Goal: Find specific fact: Find specific fact

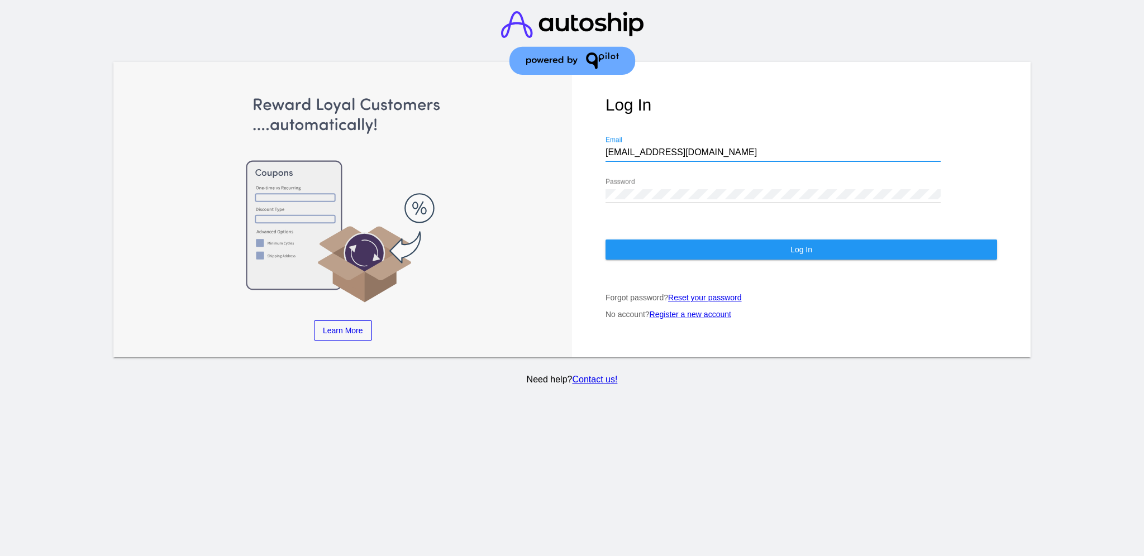
drag, startPoint x: 700, startPoint y: 141, endPoint x: 539, endPoint y: 142, distance: 160.9
click at [539, 142] on div "Learn More Learn How Learn More Learn How Learn More Learn How ‹ › Log In [EMAI…" at bounding box center [571, 210] width 917 height 296
paste input "[EMAIL_ADDRESS][DOMAIN_NAME]"
type input "[EMAIL_ADDRESS][DOMAIN_NAME]"
click at [569, 192] on div "Learn More Learn How Learn More Learn How Learn More Learn How ‹ › Log In [EMAI…" at bounding box center [571, 210] width 917 height 296
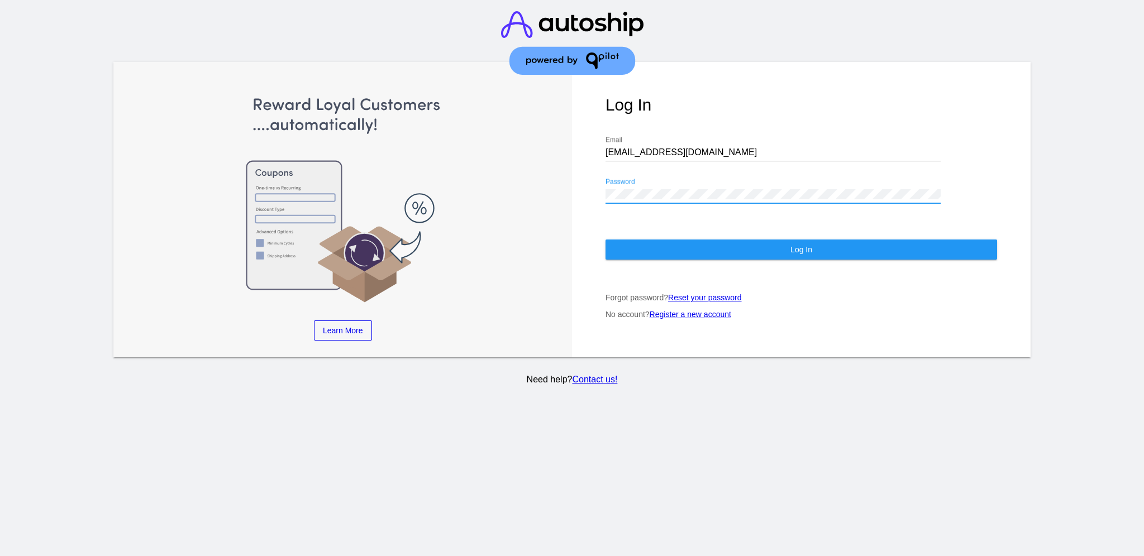
click at [645, 242] on button "Log In" at bounding box center [802, 250] width 392 height 20
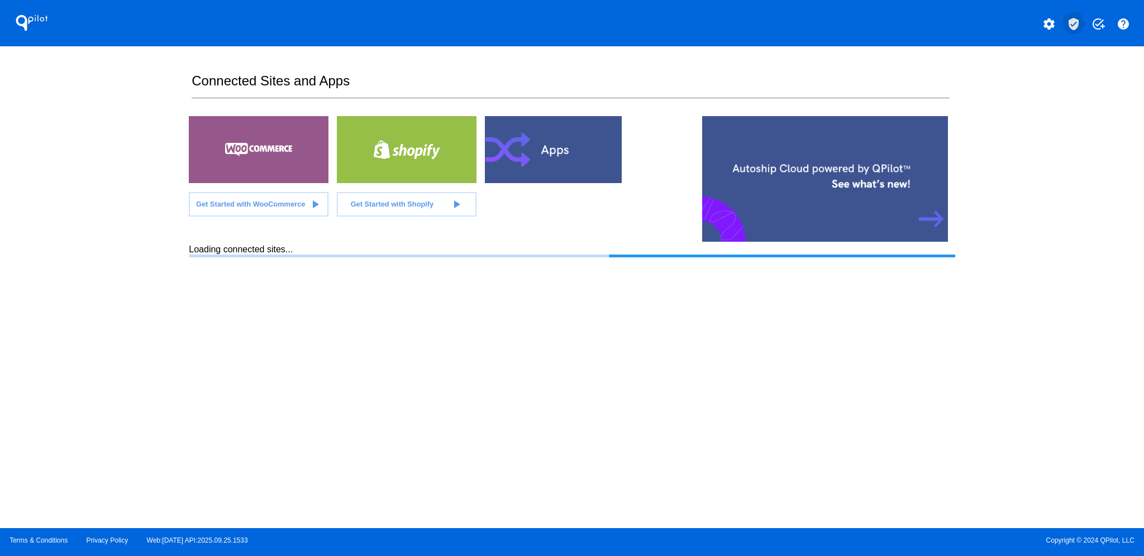
click at [1069, 23] on mat-icon "verified_user" at bounding box center [1073, 23] width 13 height 13
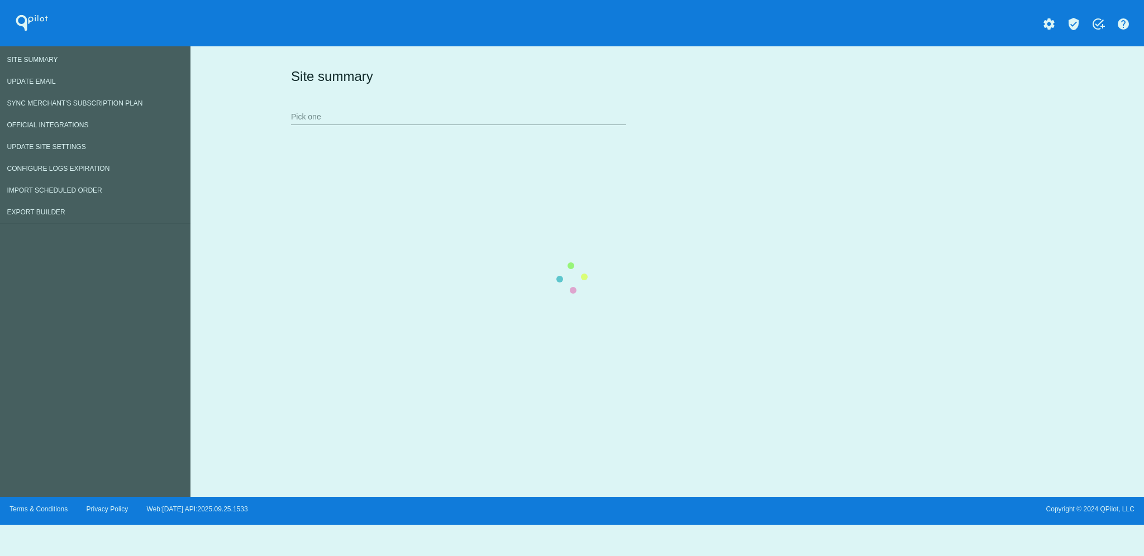
click at [423, 121] on div "Site summary Pick one" at bounding box center [665, 96] width 754 height 77
click at [517, 113] on div "Site summary Pick one" at bounding box center [665, 96] width 754 height 77
click at [460, 99] on div "Site summary Pick one" at bounding box center [665, 96] width 754 height 77
click at [460, 110] on div "Site summary Pick one" at bounding box center [665, 96] width 754 height 77
click at [444, 123] on div "Site summary Pick one" at bounding box center [665, 96] width 754 height 77
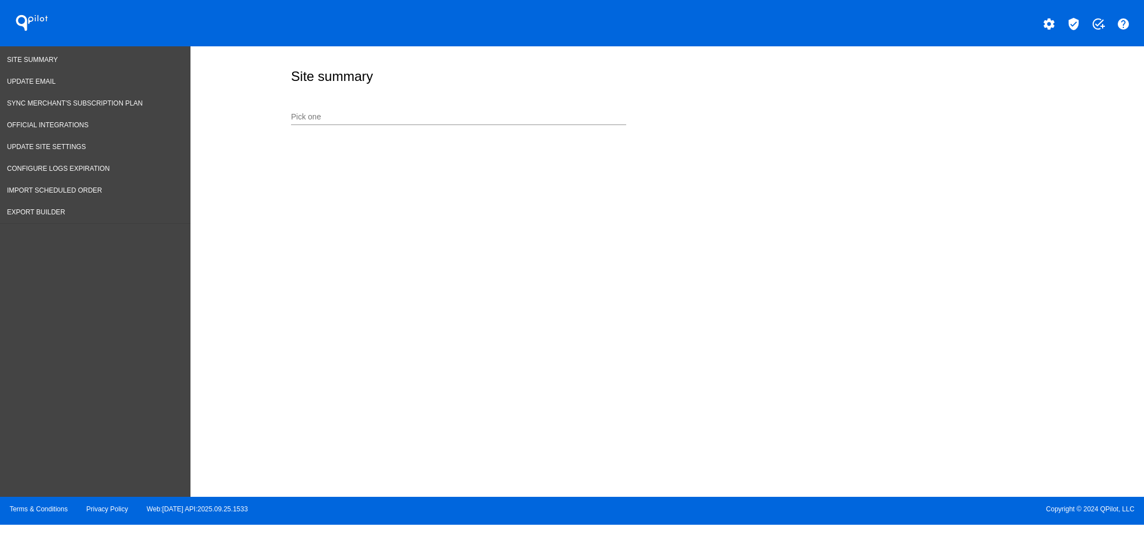
click at [370, 117] on input "Pick one" at bounding box center [458, 117] width 335 height 9
paste input "[EMAIL_ADDRESS][DOMAIN_NAME]"
click at [370, 115] on input "[EMAIL_ADDRESS][DOMAIN_NAME]" at bounding box center [458, 117] width 335 height 9
drag, startPoint x: 414, startPoint y: 120, endPoint x: 153, endPoint y: 118, distance: 260.9
click at [158, 130] on div "Site Summary Update Email Sync Merchant's Subscription Plan Official Integratio…" at bounding box center [572, 271] width 1144 height 451
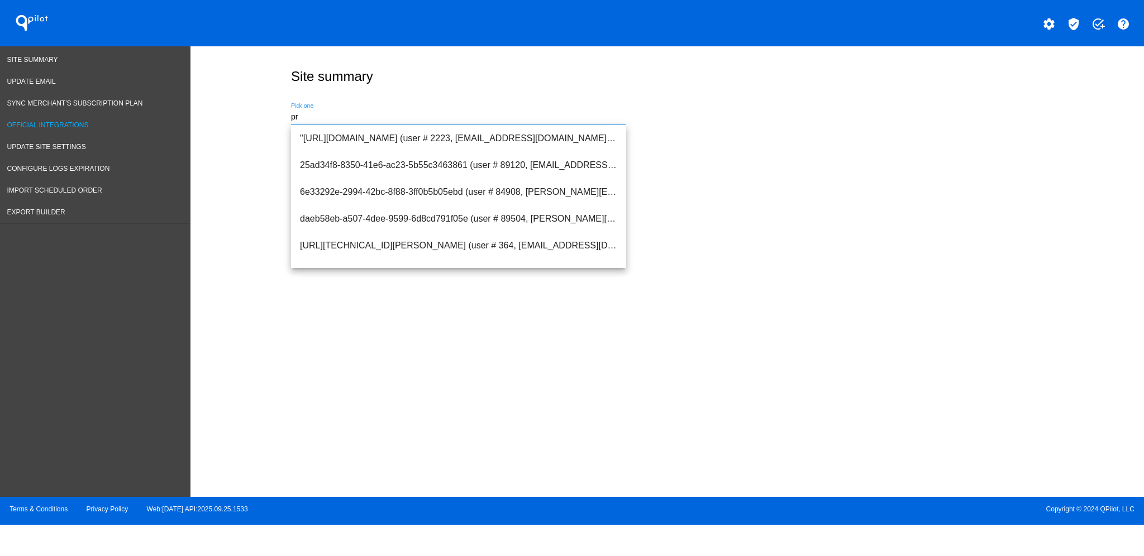
type input "p"
type input "e"
type input "g"
type input "l"
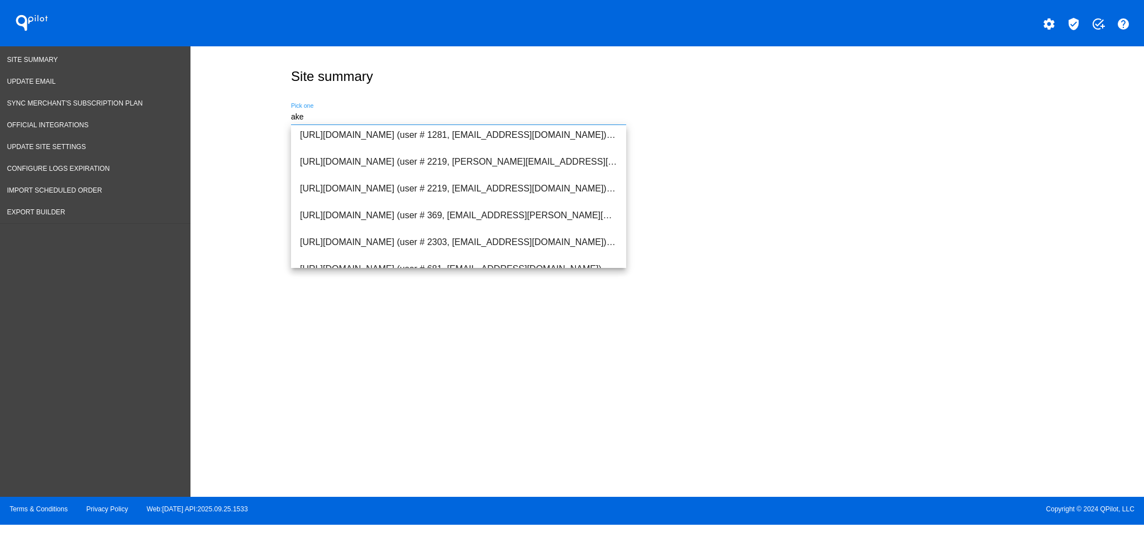
scroll to position [298, 0]
drag, startPoint x: 358, startPoint y: 118, endPoint x: 229, endPoint y: 117, distance: 129.6
click at [229, 117] on div "Site summary [GEOGRAPHIC_DATA] Pick one" at bounding box center [668, 268] width 954 height 445
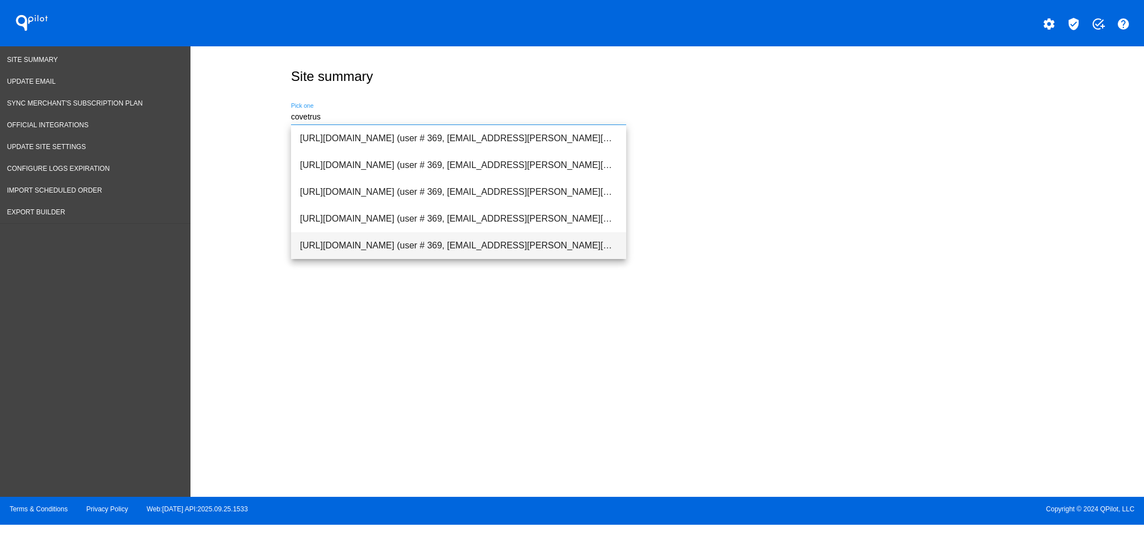
click at [413, 242] on span "[URL][DOMAIN_NAME] (user # 369, [EMAIL_ADDRESS][PERSON_NAME][DOMAIN_NAME]) - Pr…" at bounding box center [458, 245] width 317 height 27
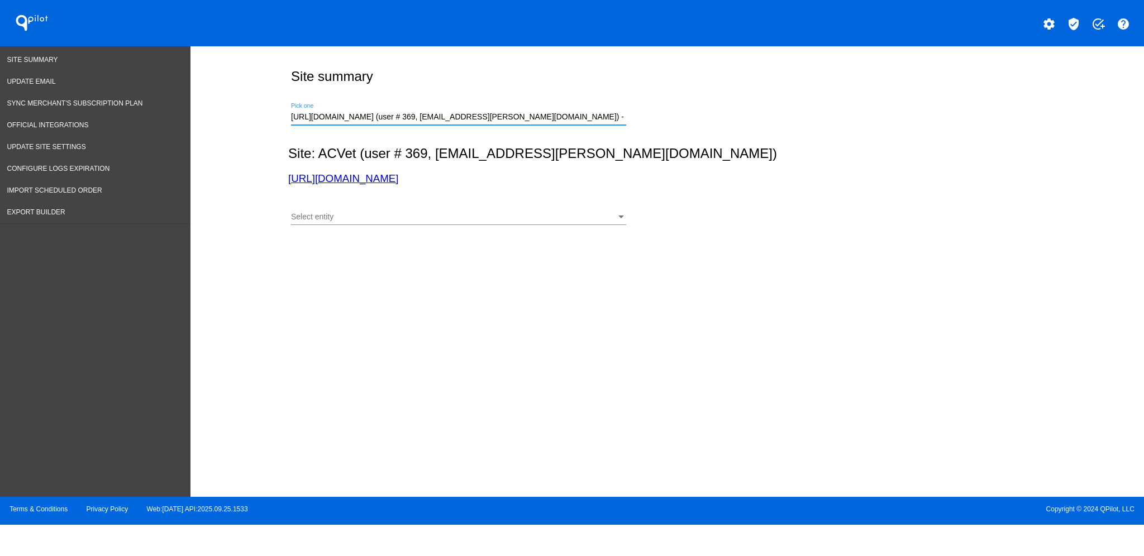
click at [439, 213] on div "Select entity Select entity" at bounding box center [458, 214] width 335 height 22
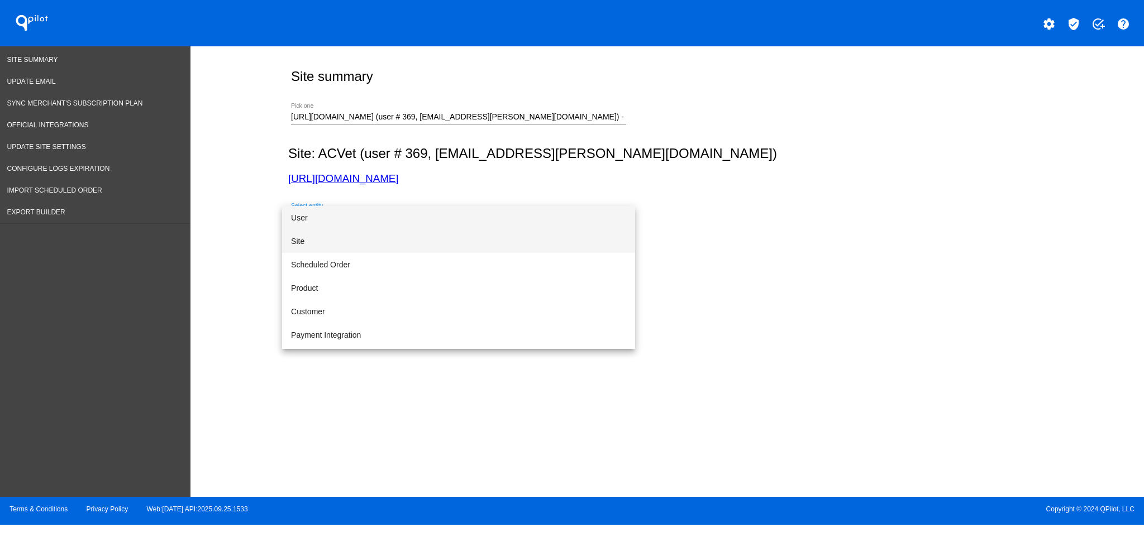
click at [415, 236] on span "Site" at bounding box center [458, 241] width 335 height 23
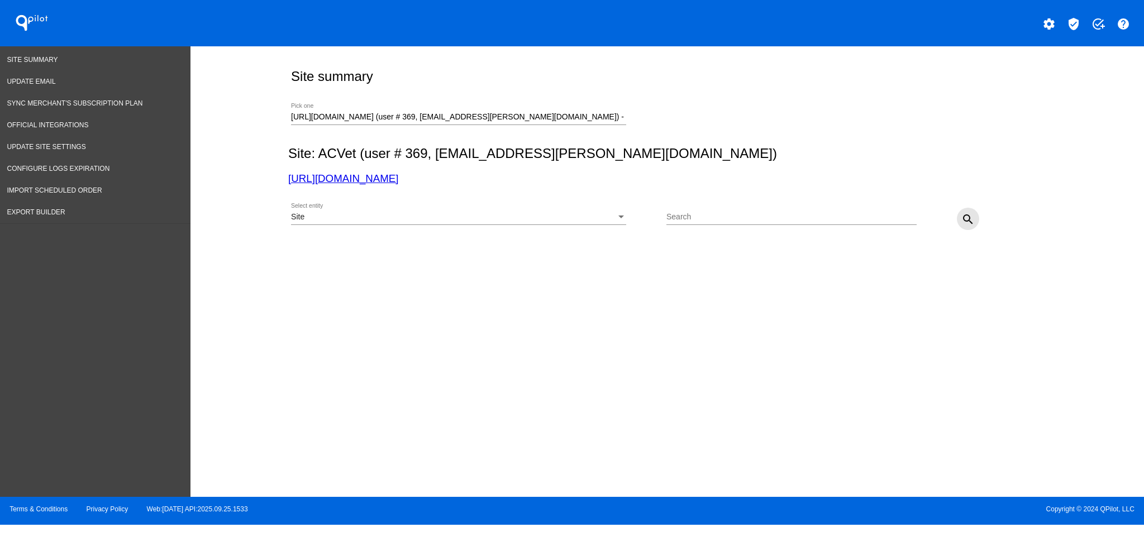
click at [972, 218] on mat-icon "search" at bounding box center [968, 219] width 13 height 13
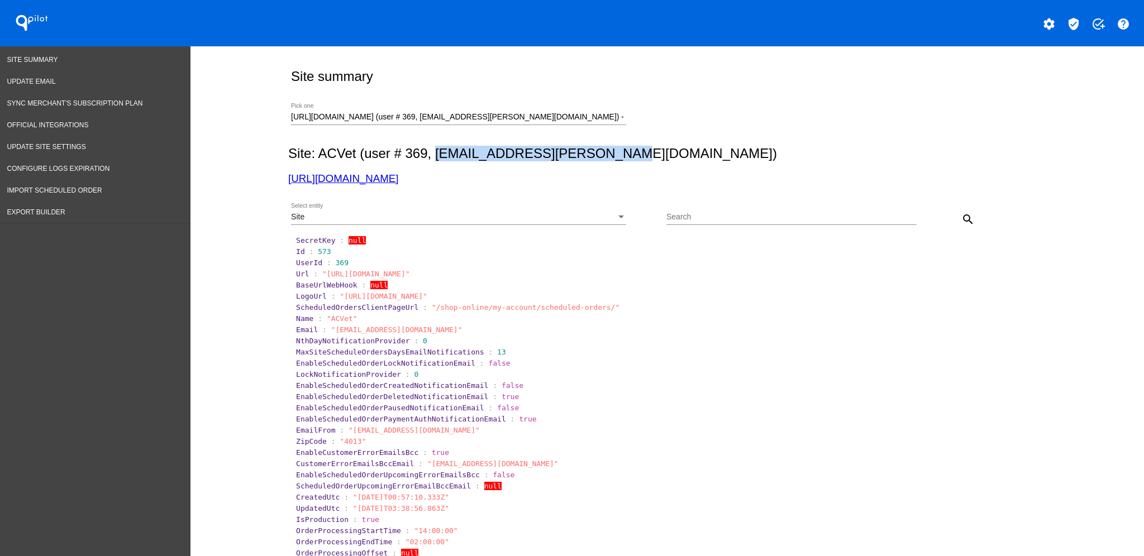
drag, startPoint x: 431, startPoint y: 152, endPoint x: 608, endPoint y: 154, distance: 177.1
click at [608, 154] on h2 "Site: ACVet (user # 369, [EMAIL_ADDRESS][PERSON_NAME][DOMAIN_NAME])" at bounding box center [665, 154] width 754 height 16
copy h2 "[EMAIL_ADDRESS][PERSON_NAME][DOMAIN_NAME]"
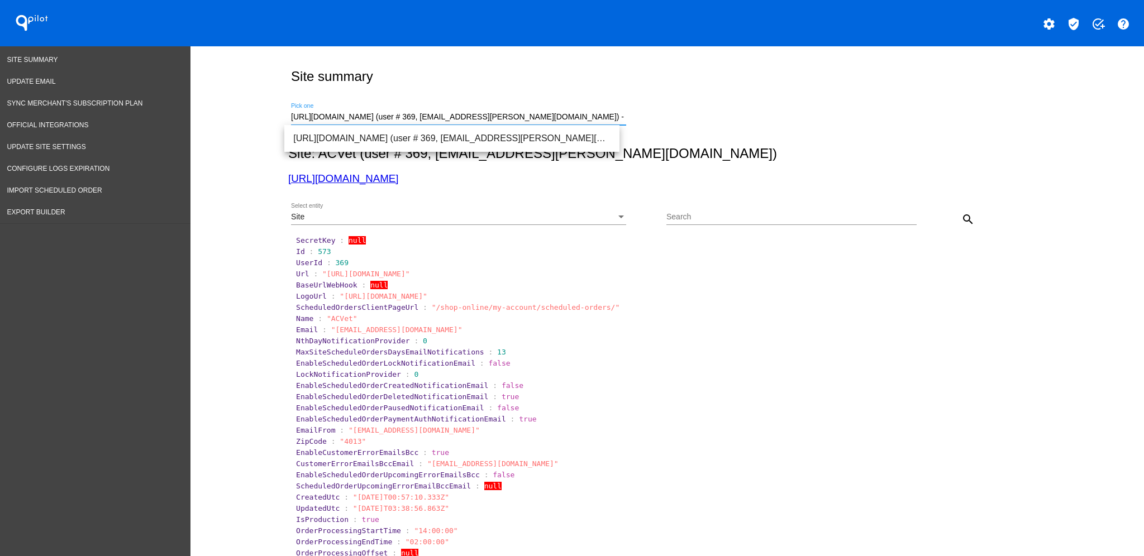
drag, startPoint x: 287, startPoint y: 116, endPoint x: 802, endPoint y: 144, distance: 515.9
click at [793, 134] on div "[URL][DOMAIN_NAME] (user # 369, [EMAIL_ADDRESS][PERSON_NAME][DOMAIN_NAME]) - Pr…" at bounding box center [665, 116] width 754 height 40
type input "h"
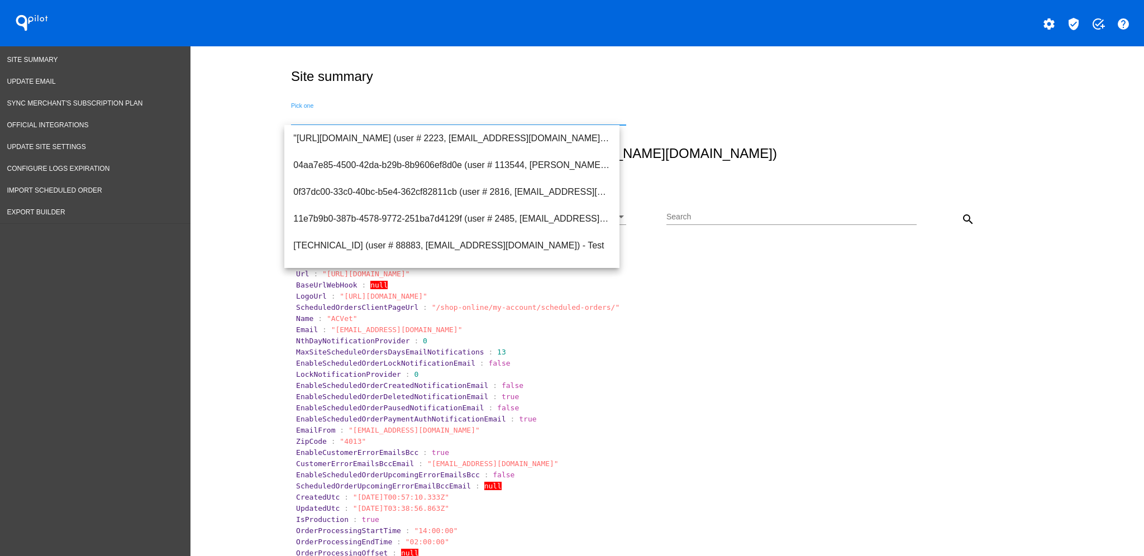
paste input "[EMAIL_ADDRESS][PERSON_NAME][DOMAIN_NAME]"
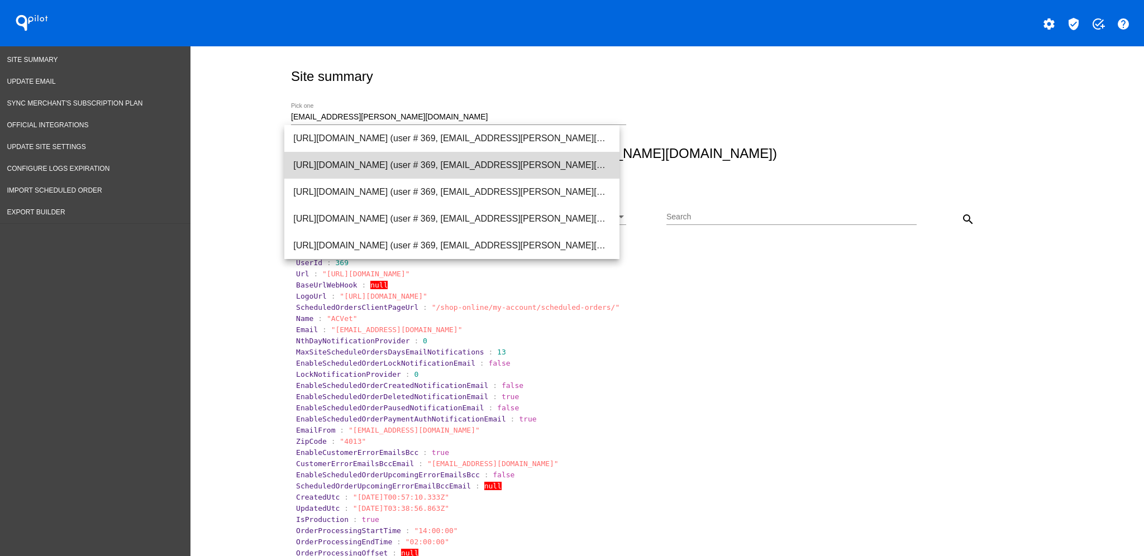
drag, startPoint x: 462, startPoint y: 165, endPoint x: 356, endPoint y: 169, distance: 105.7
click at [356, 169] on span "[URL][DOMAIN_NAME] (user # 369, [EMAIL_ADDRESS][PERSON_NAME][DOMAIN_NAME]) - Pr…" at bounding box center [451, 165] width 317 height 27
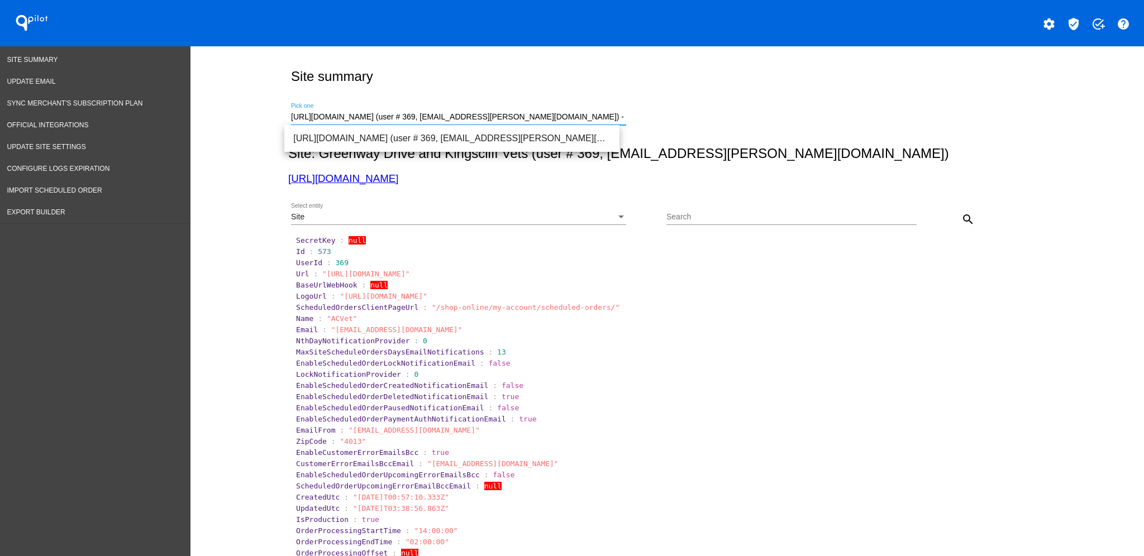
click at [617, 118] on input "[URL][DOMAIN_NAME] (user # 369, [EMAIL_ADDRESS][PERSON_NAME][DOMAIN_NAME]) - Pr…" at bounding box center [458, 117] width 335 height 9
drag, startPoint x: 614, startPoint y: 112, endPoint x: 267, endPoint y: 99, distance: 347.2
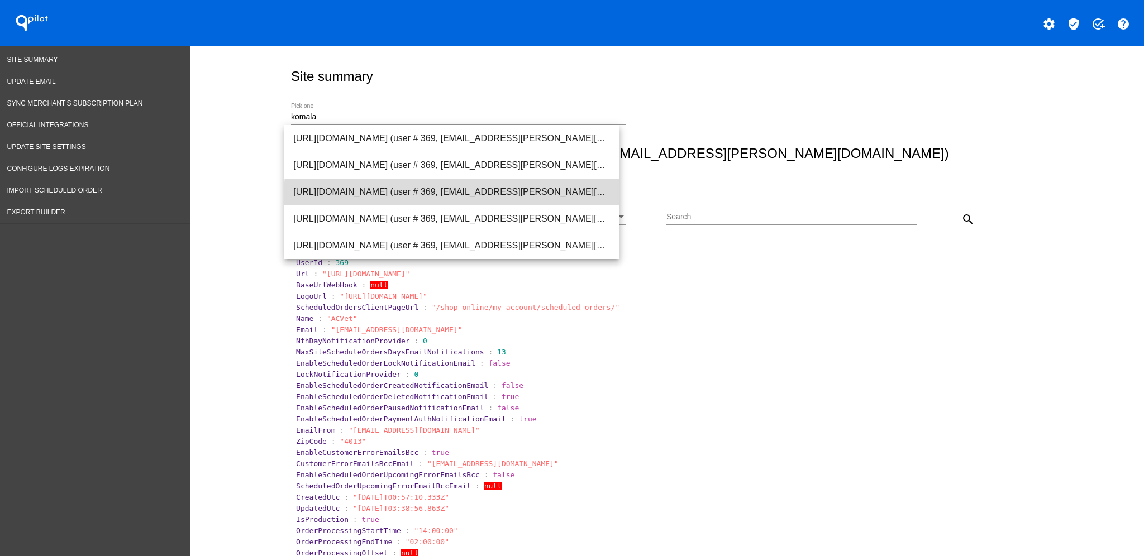
click at [455, 197] on span "[URL][DOMAIN_NAME] (user # 369, [EMAIL_ADDRESS][PERSON_NAME][DOMAIN_NAME]) - Pr…" at bounding box center [451, 192] width 317 height 27
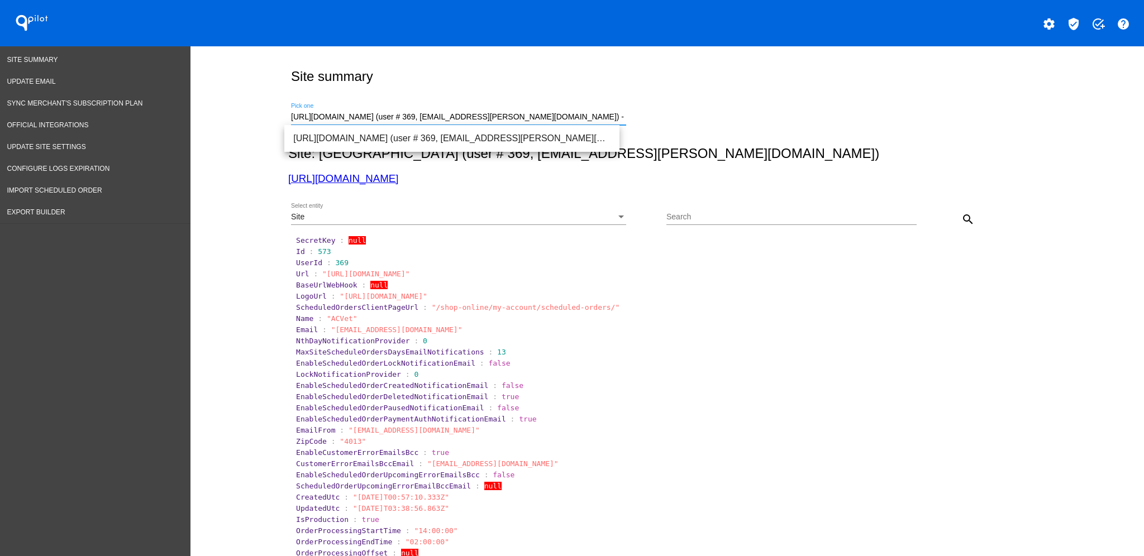
drag, startPoint x: 587, startPoint y: 117, endPoint x: 229, endPoint y: 100, distance: 359.1
paste input "[EMAIL_ADDRESS][PERSON_NAME][DOMAIN_NAME]"
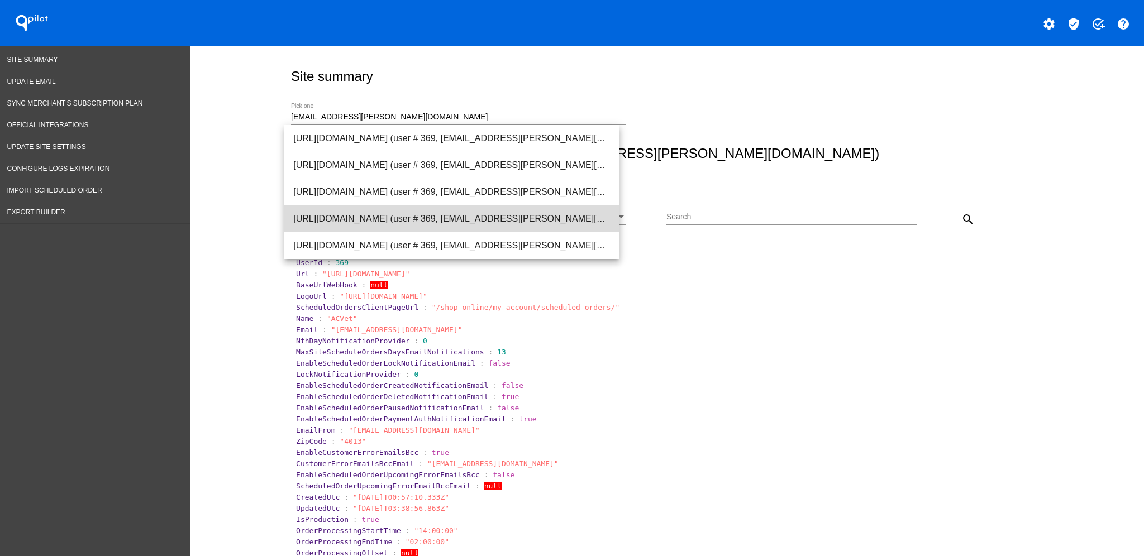
click at [425, 210] on span "[URL][DOMAIN_NAME] (user # 369, [EMAIL_ADDRESS][PERSON_NAME][DOMAIN_NAME]) - Pr…" at bounding box center [451, 219] width 317 height 27
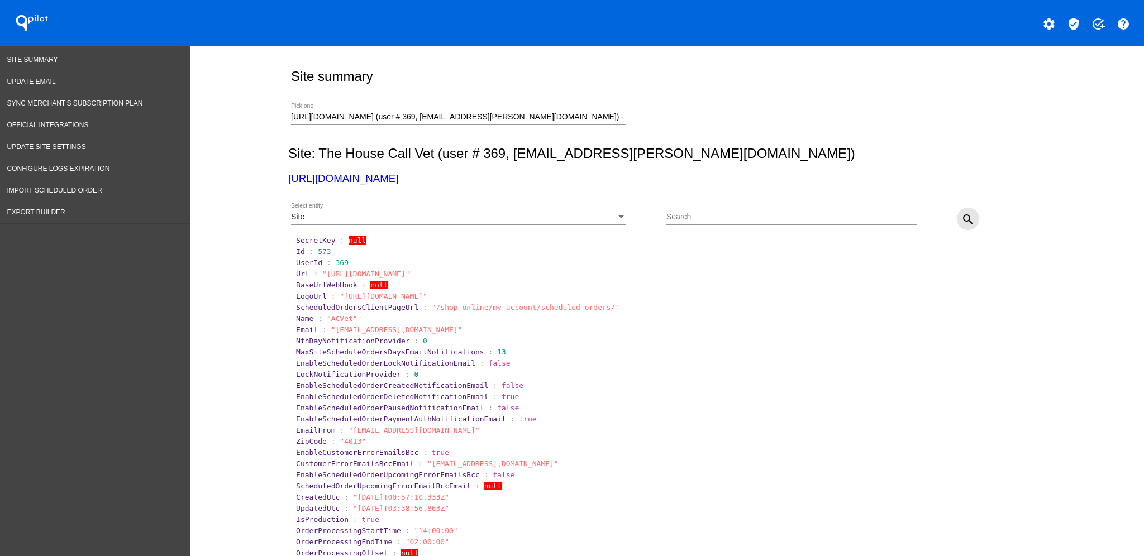
click at [962, 216] on mat-icon "search" at bounding box center [968, 219] width 13 height 13
click at [341, 178] on link "[URL][DOMAIN_NAME]" at bounding box center [343, 179] width 110 height 12
drag, startPoint x: 587, startPoint y: 111, endPoint x: 293, endPoint y: 112, distance: 293.3
click at [293, 112] on div "[URL][DOMAIN_NAME] (user # 369, [EMAIL_ADDRESS][PERSON_NAME][DOMAIN_NAME]) - Pr…" at bounding box center [458, 114] width 335 height 22
drag, startPoint x: 579, startPoint y: 117, endPoint x: 261, endPoint y: 107, distance: 317.5
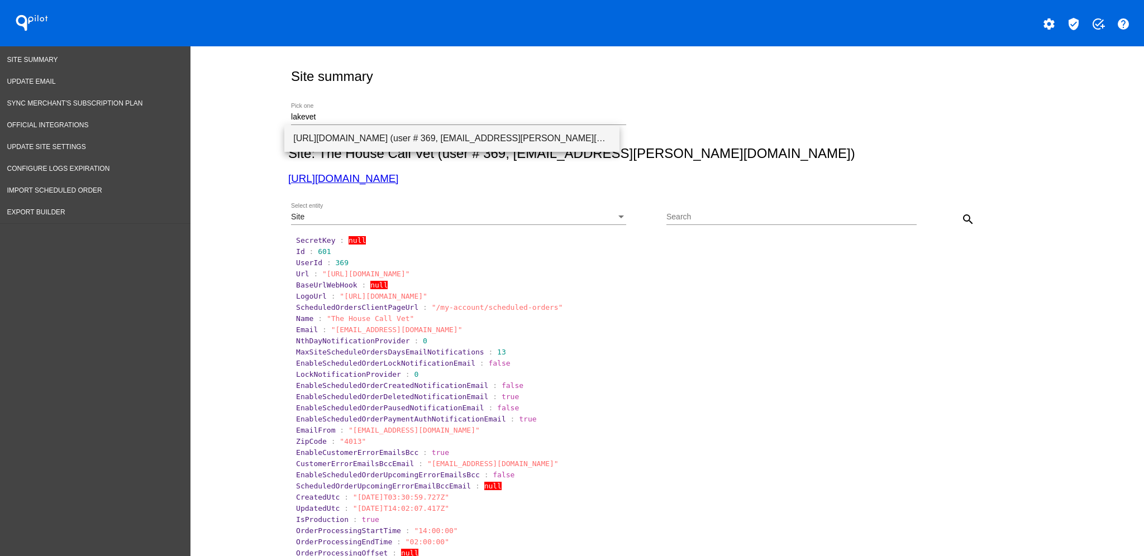
click at [413, 144] on span "[URL][DOMAIN_NAME] (user # 369, [EMAIL_ADDRESS][PERSON_NAME][DOMAIN_NAME]) - Pr…" at bounding box center [451, 138] width 317 height 27
type input "[URL][DOMAIN_NAME] (user # 369, [EMAIL_ADDRESS][PERSON_NAME][DOMAIN_NAME]) - Pr…"
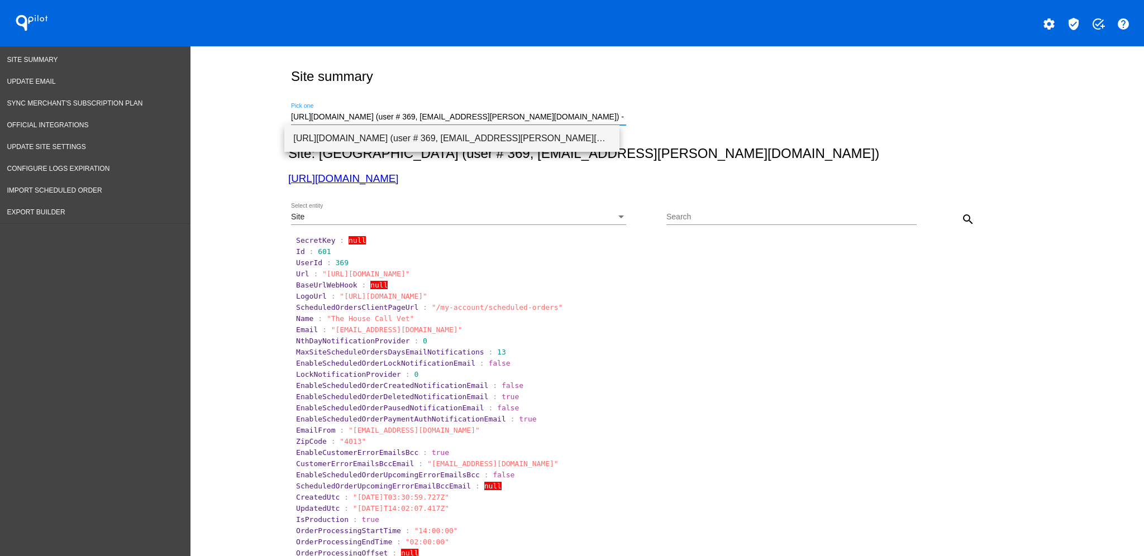
click at [430, 143] on span "[URL][DOMAIN_NAME] (user # 369, [EMAIL_ADDRESS][PERSON_NAME][DOMAIN_NAME]) - Pr…" at bounding box center [451, 138] width 317 height 27
click at [492, 216] on div "Site" at bounding box center [453, 217] width 325 height 9
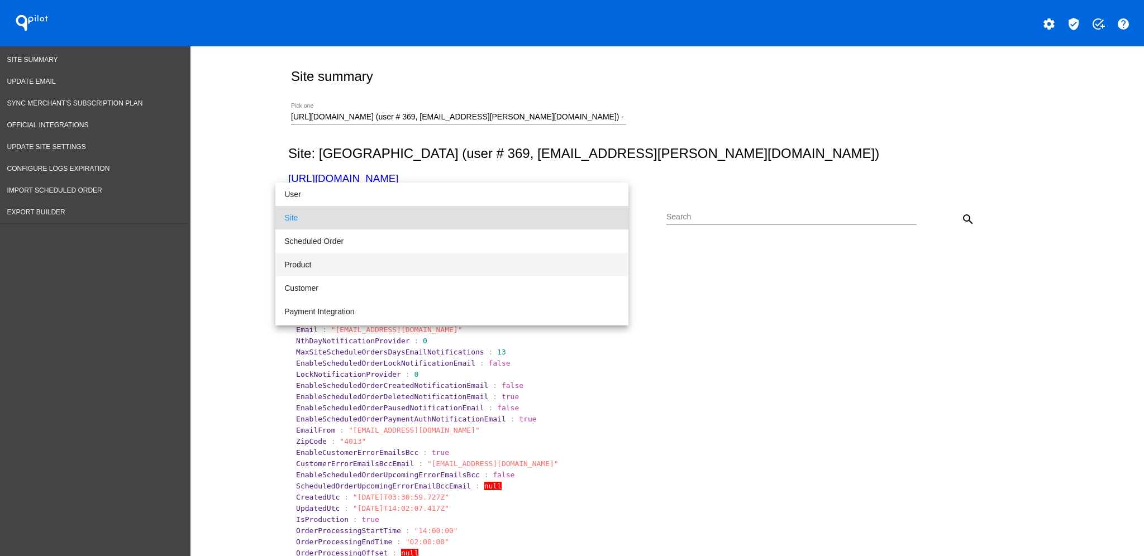
click at [497, 268] on span "Product" at bounding box center [451, 264] width 335 height 23
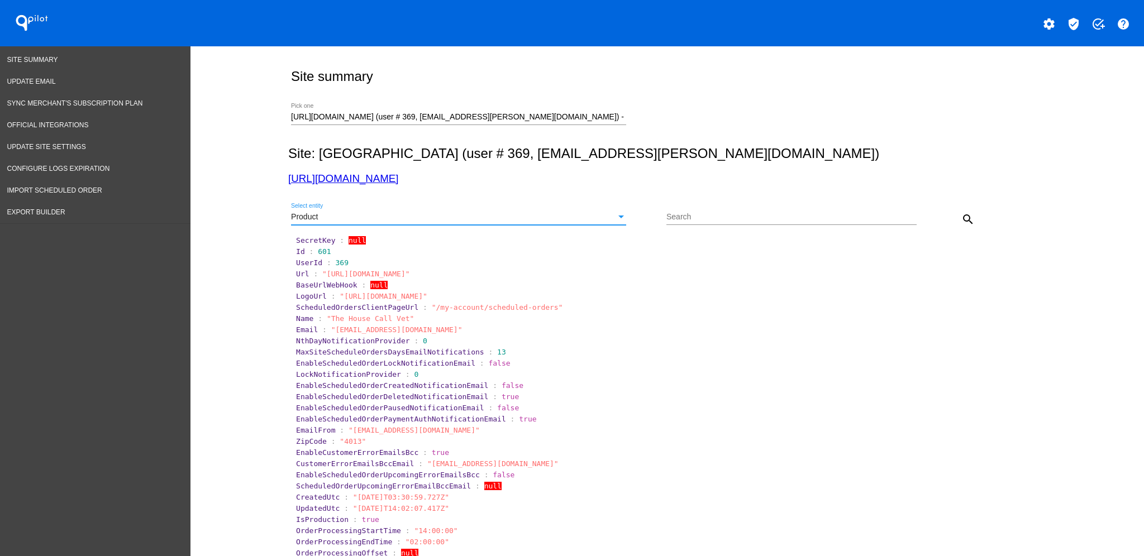
click at [969, 211] on button "search" at bounding box center [968, 219] width 22 height 22
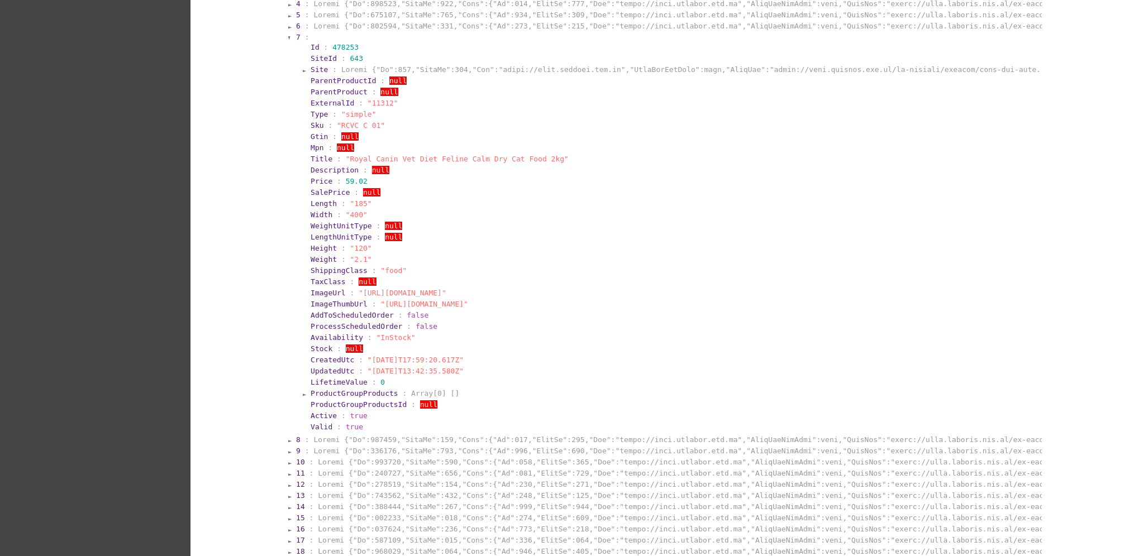
scroll to position [372, 0]
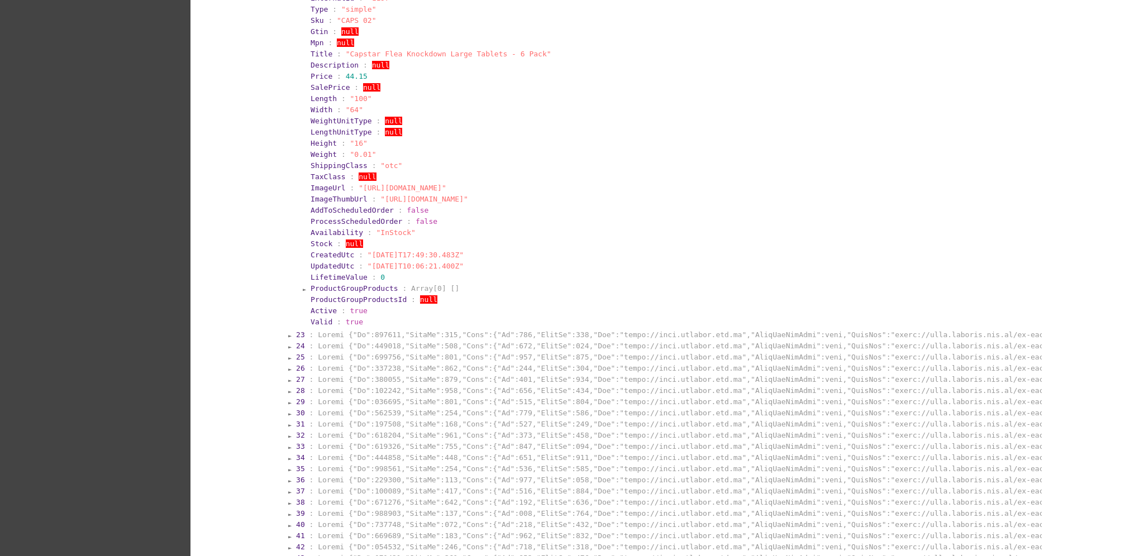
scroll to position [1341, 0]
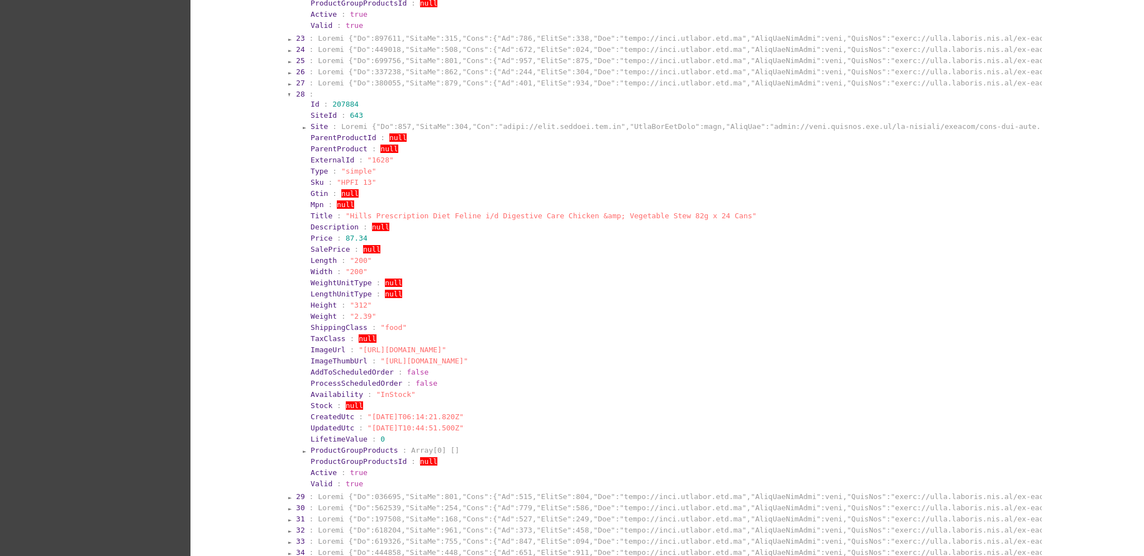
scroll to position [1788, 0]
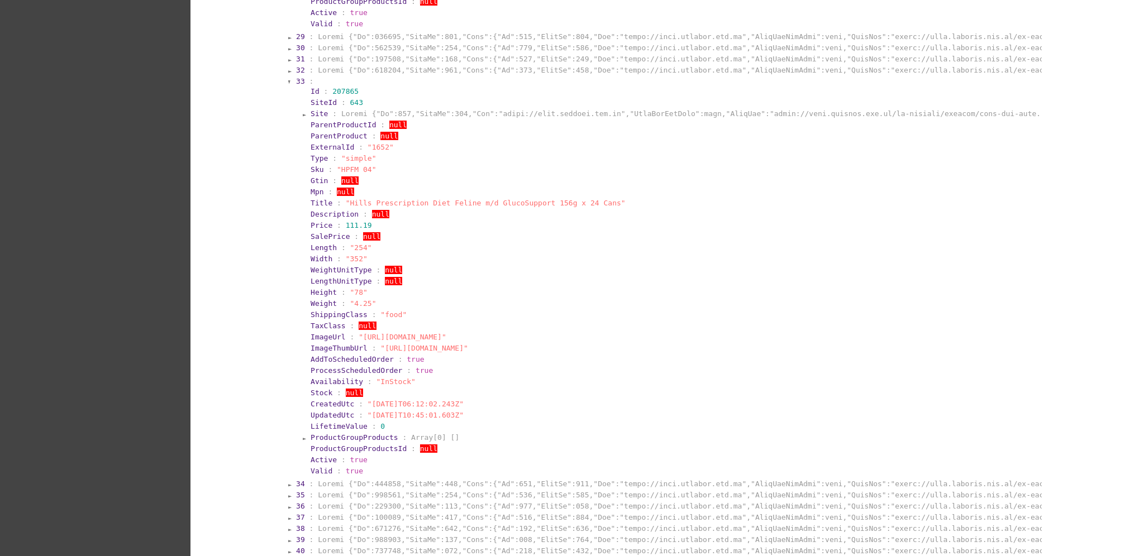
scroll to position [2086, 0]
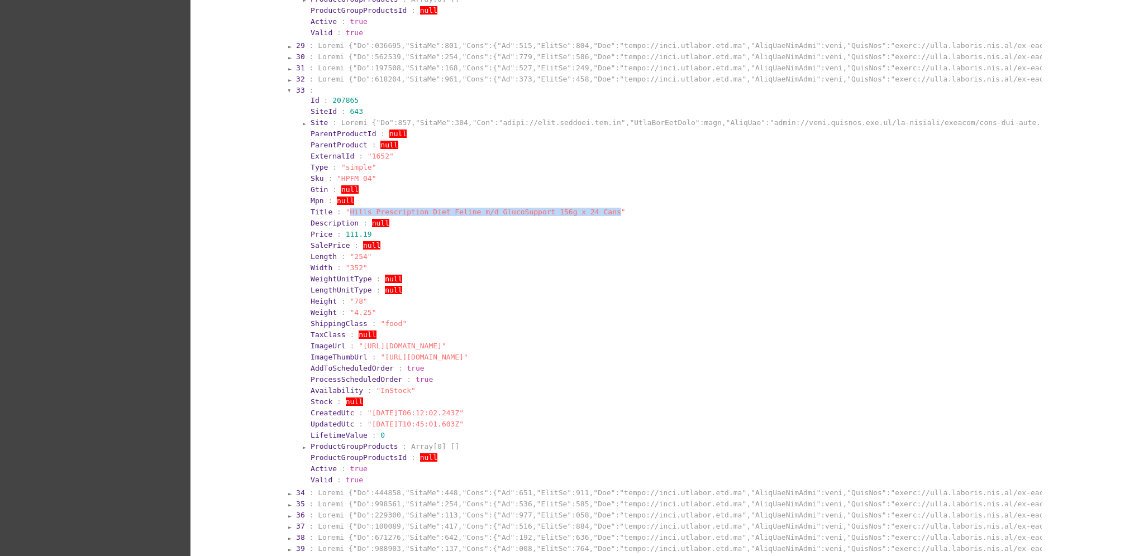
drag, startPoint x: 340, startPoint y: 202, endPoint x: 586, endPoint y: 207, distance: 245.3
click at [586, 208] on span ""Hills Prescription Diet Feline m/d GlucoSupport 156g x 24 Cans"" at bounding box center [486, 212] width 280 height 8
copy span "Hills Prescription Diet Feline m/d GlucoSupport 156g x 24 Cans"
